Goal: Information Seeking & Learning: Learn about a topic

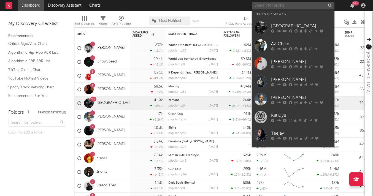
click at [303, 3] on input "text" at bounding box center [293, 5] width 83 height 7
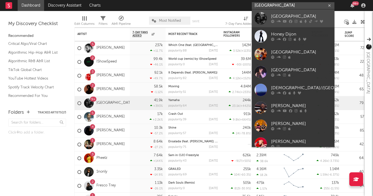
type input "[GEOGRAPHIC_DATA]"
click at [260, 19] on div at bounding box center [261, 18] width 12 height 12
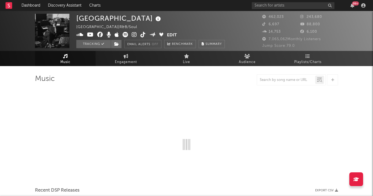
select select "6m"
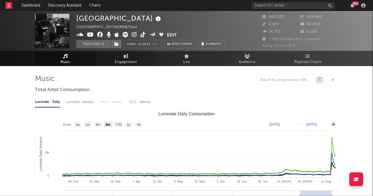
click at [119, 60] on span "Engagement" at bounding box center [126, 62] width 22 height 7
select select "1w"
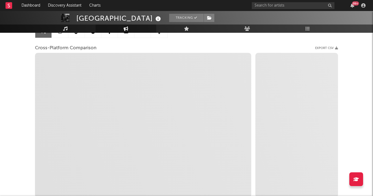
scroll to position [66, 0]
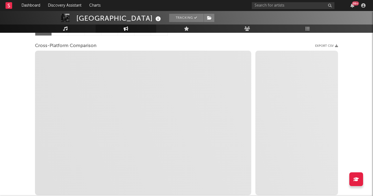
select select "1m"
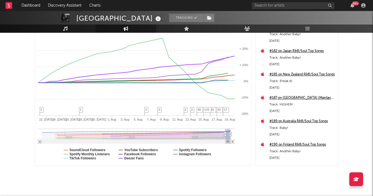
scroll to position [104, 0]
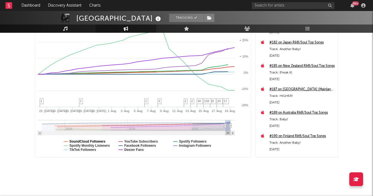
click at [104, 141] on text "SoundCloud Followers" at bounding box center [87, 142] width 36 height 4
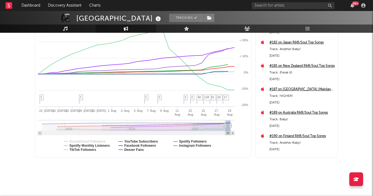
select select "1m"
click at [103, 145] on text "Spotify Monthly Listeners" at bounding box center [89, 146] width 41 height 4
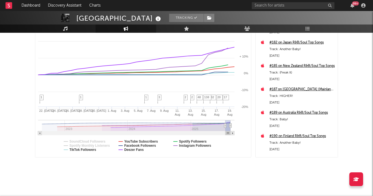
select select "1m"
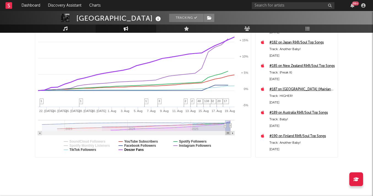
click at [136, 150] on text "Deezer Fans" at bounding box center [134, 150] width 20 height 4
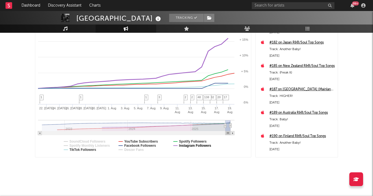
select select "1m"
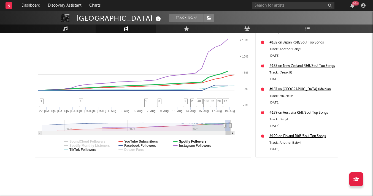
click at [189, 140] on text "Spotify Followers" at bounding box center [193, 142] width 28 height 4
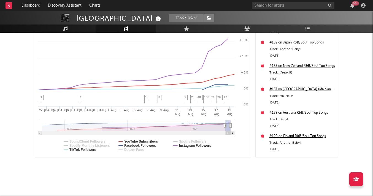
select select "1m"
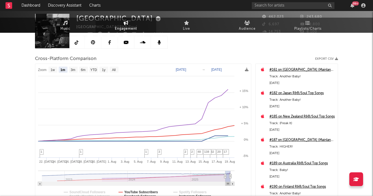
scroll to position [0, 0]
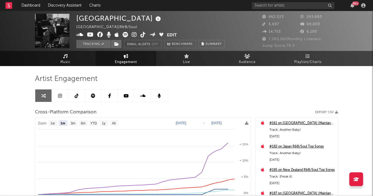
click at [186, 121] on text "[DATE]" at bounding box center [181, 123] width 10 height 4
click at [197, 122] on input "[DATE]" at bounding box center [184, 124] width 26 height 6
type input "[DATE]"
select select "1w"
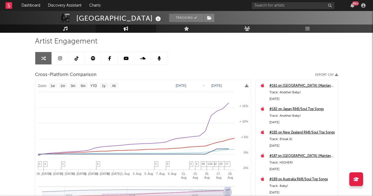
scroll to position [39, 0]
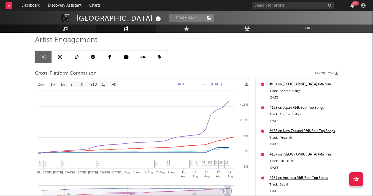
click at [185, 83] on text "[DATE]" at bounding box center [181, 84] width 10 height 4
click at [197, 84] on input "[DATE]" at bounding box center [184, 85] width 26 height 6
type input "[DATE]"
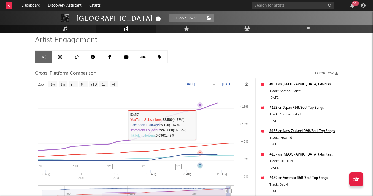
select select "1w"
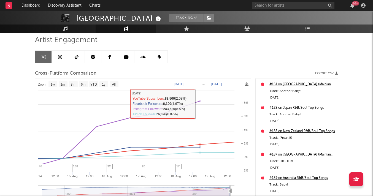
click at [184, 85] on text "[DATE]" at bounding box center [179, 84] width 10 height 4
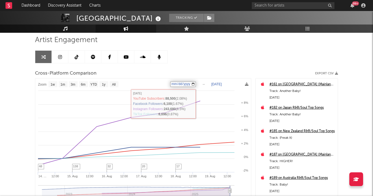
click at [193, 84] on input "[DATE]" at bounding box center [183, 85] width 26 height 6
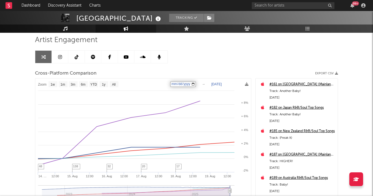
click at [196, 84] on input "[DATE]" at bounding box center [183, 85] width 26 height 6
type input "[DATE]"
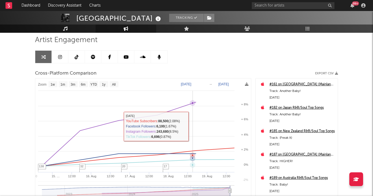
select select "1w"
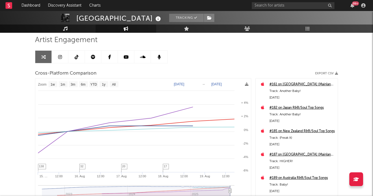
click at [184, 84] on text "[DATE]" at bounding box center [179, 84] width 10 height 4
click at [194, 84] on input "[DATE]" at bounding box center [183, 85] width 26 height 6
click at [196, 84] on input "[DATE]" at bounding box center [183, 85] width 26 height 6
type input "[DATE]"
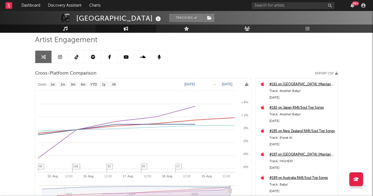
select select "1w"
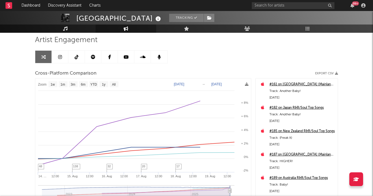
click at [219, 85] on text "[DATE]" at bounding box center [217, 84] width 10 height 4
click at [191, 84] on text "[DATE]" at bounding box center [192, 84] width 10 height 4
select select "1w"
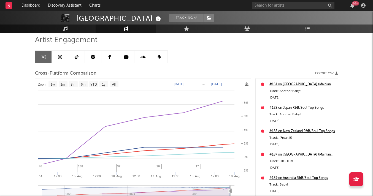
click at [194, 86] on rect at bounding box center [143, 151] width 216 height 144
click at [184, 85] on text "[DATE]" at bounding box center [179, 84] width 10 height 4
click at [188, 84] on input "[DATE]" at bounding box center [183, 85] width 26 height 6
click at [196, 83] on input "[DATE]" at bounding box center [183, 85] width 26 height 6
type input "[DATE]"
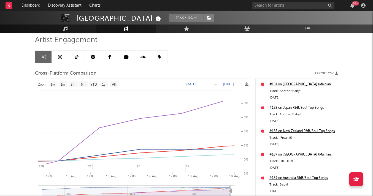
select select "1w"
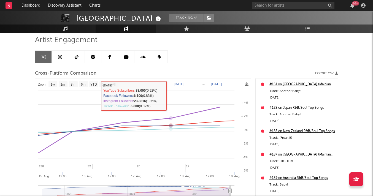
click at [184, 84] on text "[DATE]" at bounding box center [179, 84] width 10 height 4
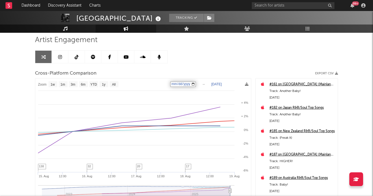
click at [196, 83] on input "[DATE]" at bounding box center [183, 85] width 26 height 6
type input "[DATE]"
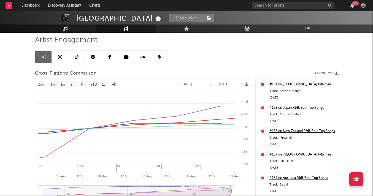
select select "1w"
